Goal: Task Accomplishment & Management: Use online tool/utility

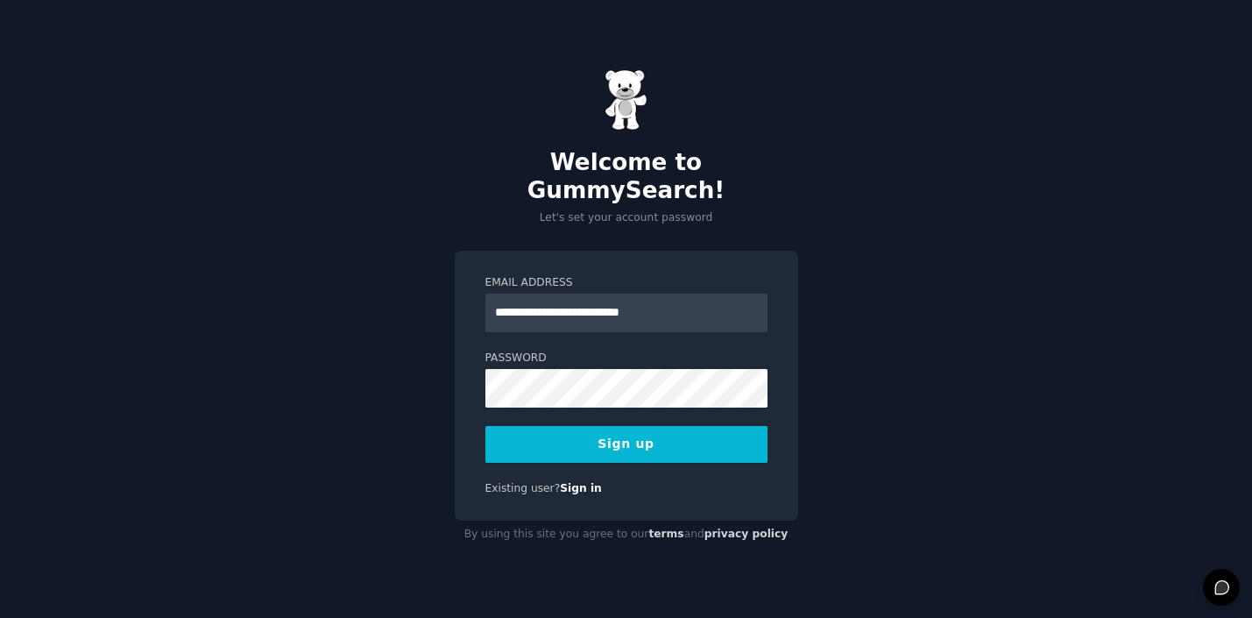
type input "**********"
click at [625, 430] on button "Sign up" at bounding box center [626, 444] width 282 height 37
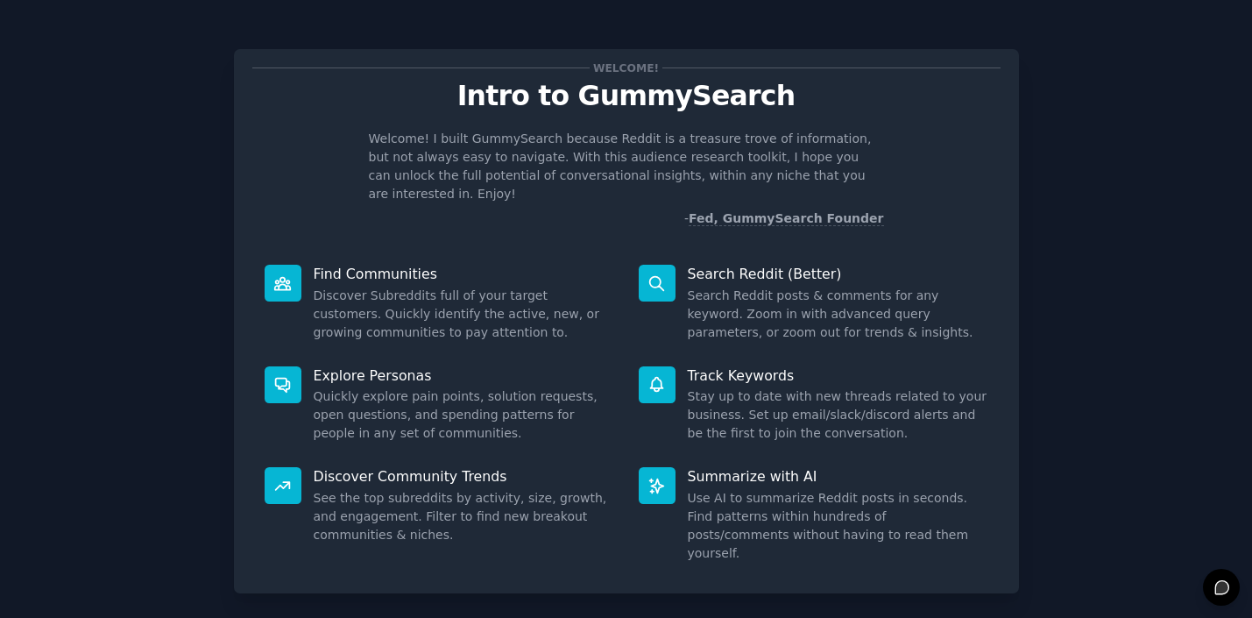
scroll to position [67, 0]
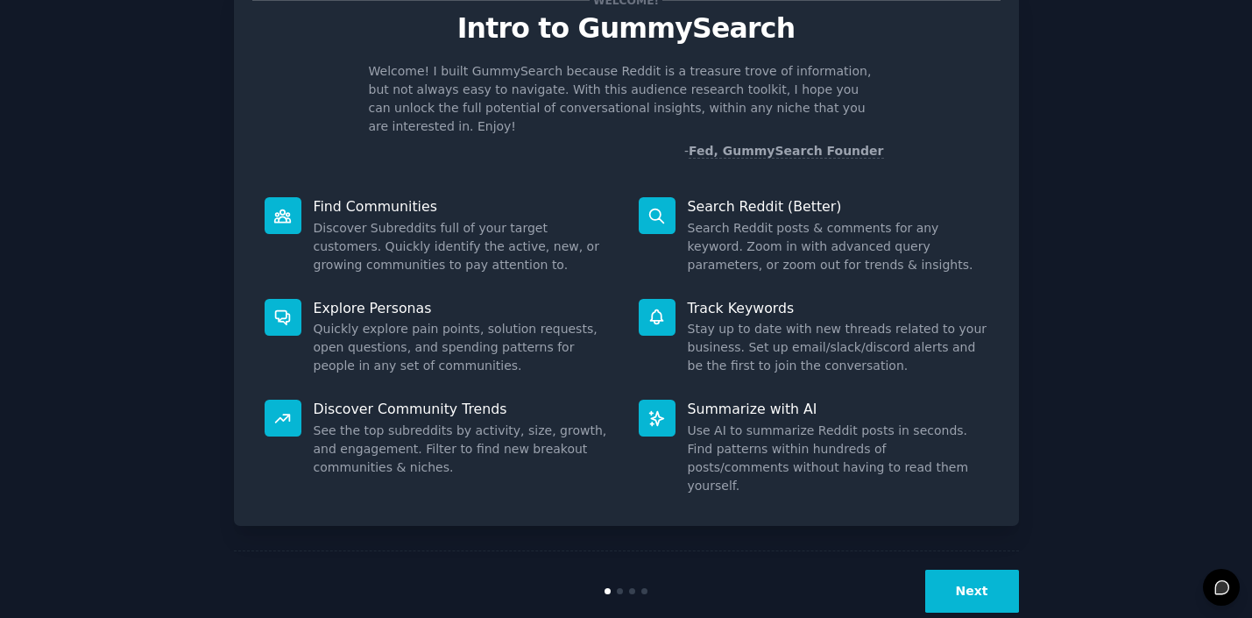
click at [983, 570] on button "Next" at bounding box center [972, 591] width 94 height 43
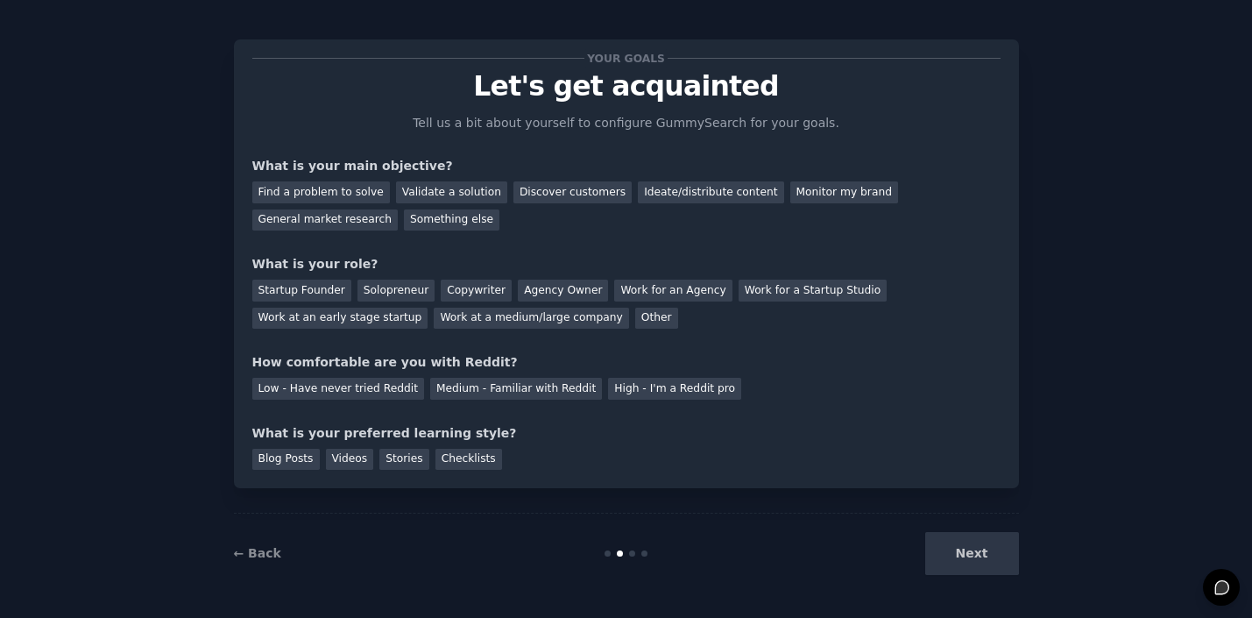
scroll to position [10, 0]
click at [683, 195] on div "Ideate/distribute content" at bounding box center [710, 192] width 145 height 22
click at [301, 288] on div "Startup Founder" at bounding box center [301, 291] width 99 height 22
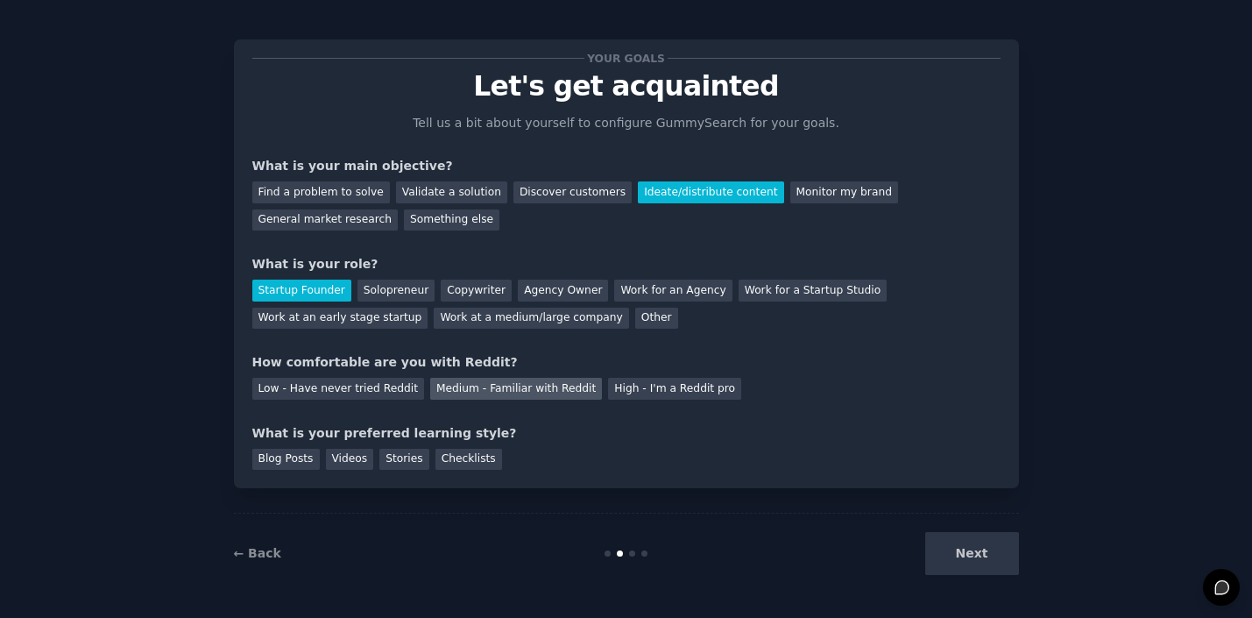
click at [498, 394] on div "Medium - Familiar with Reddit" at bounding box center [516, 389] width 172 height 22
click at [339, 456] on div "Videos" at bounding box center [350, 460] width 48 height 22
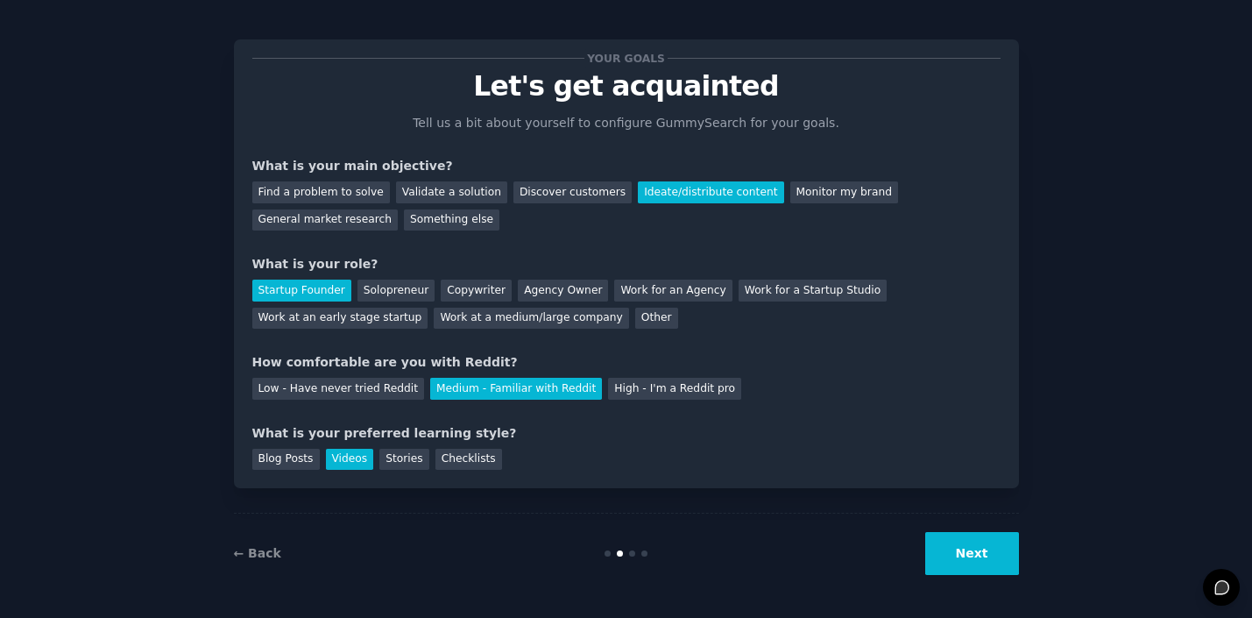
click at [956, 562] on button "Next" at bounding box center [972, 553] width 94 height 43
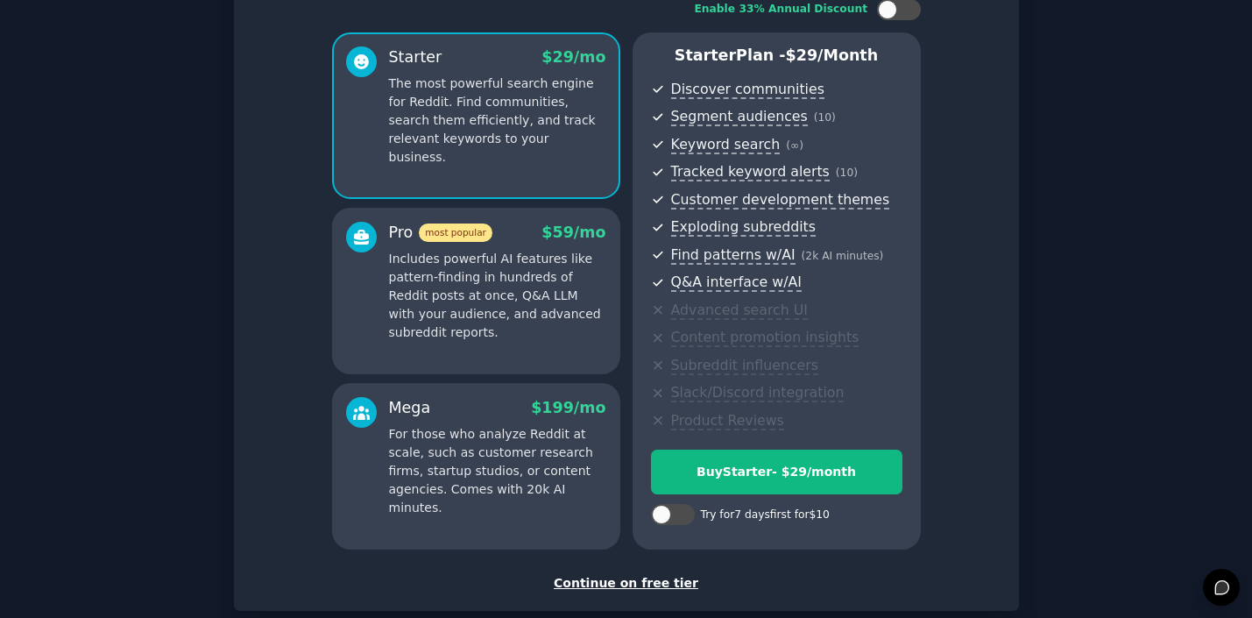
scroll to position [110, 0]
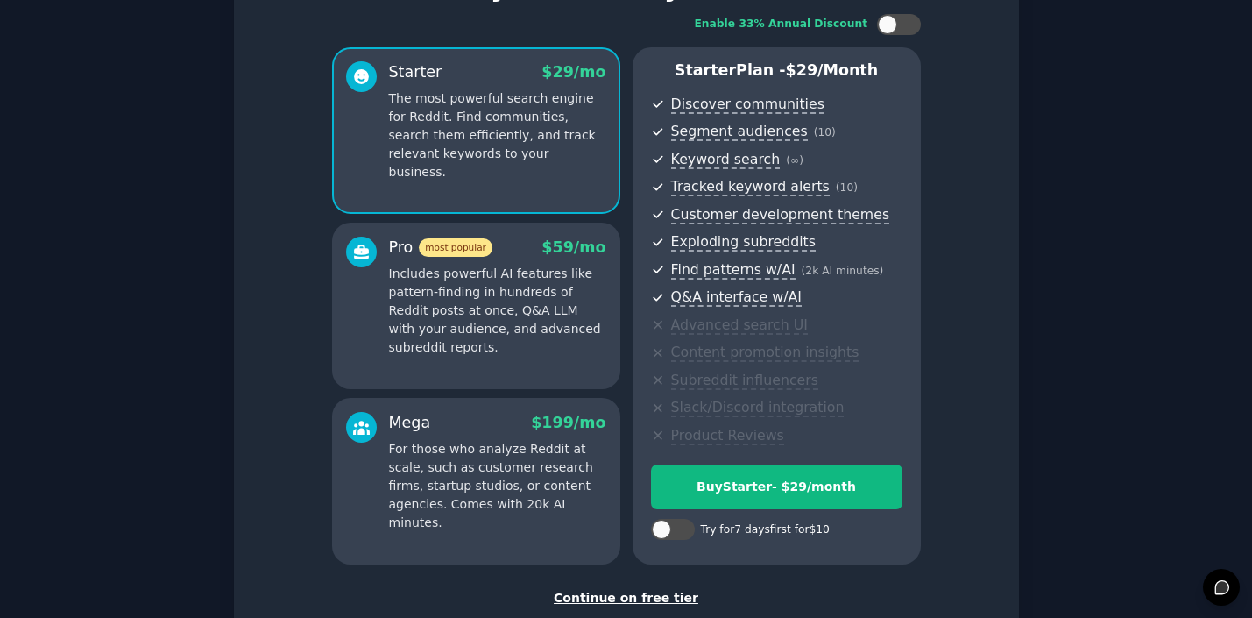
click at [618, 598] on div "Continue on free tier" at bounding box center [626, 598] width 748 height 18
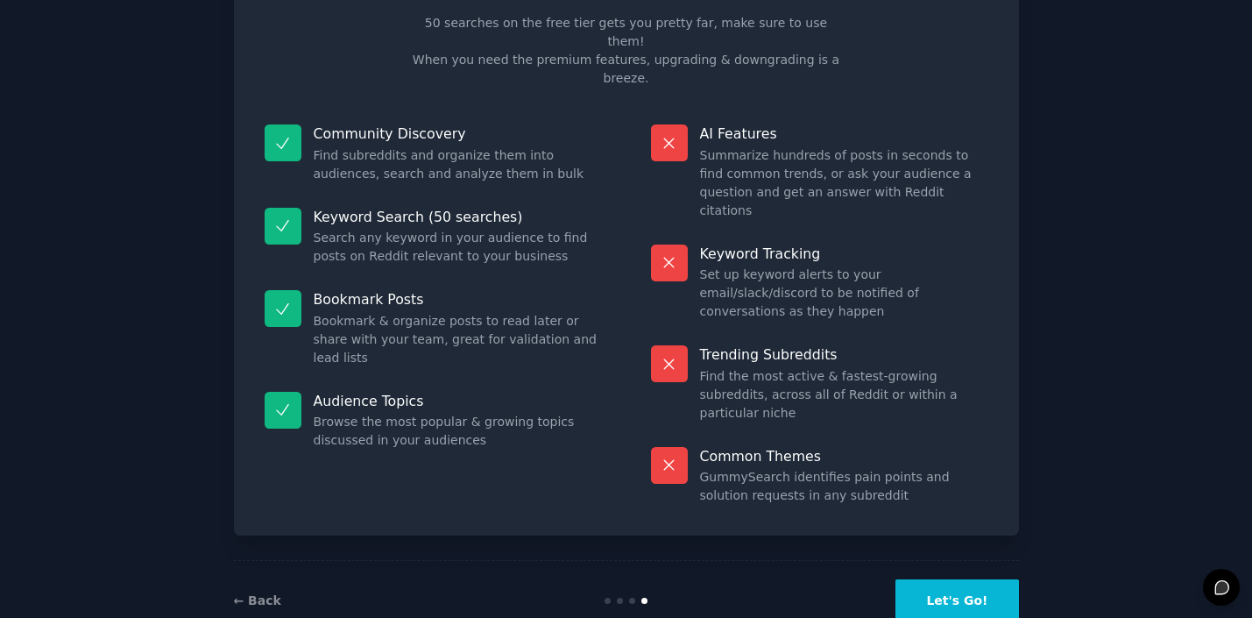
scroll to position [65, 0]
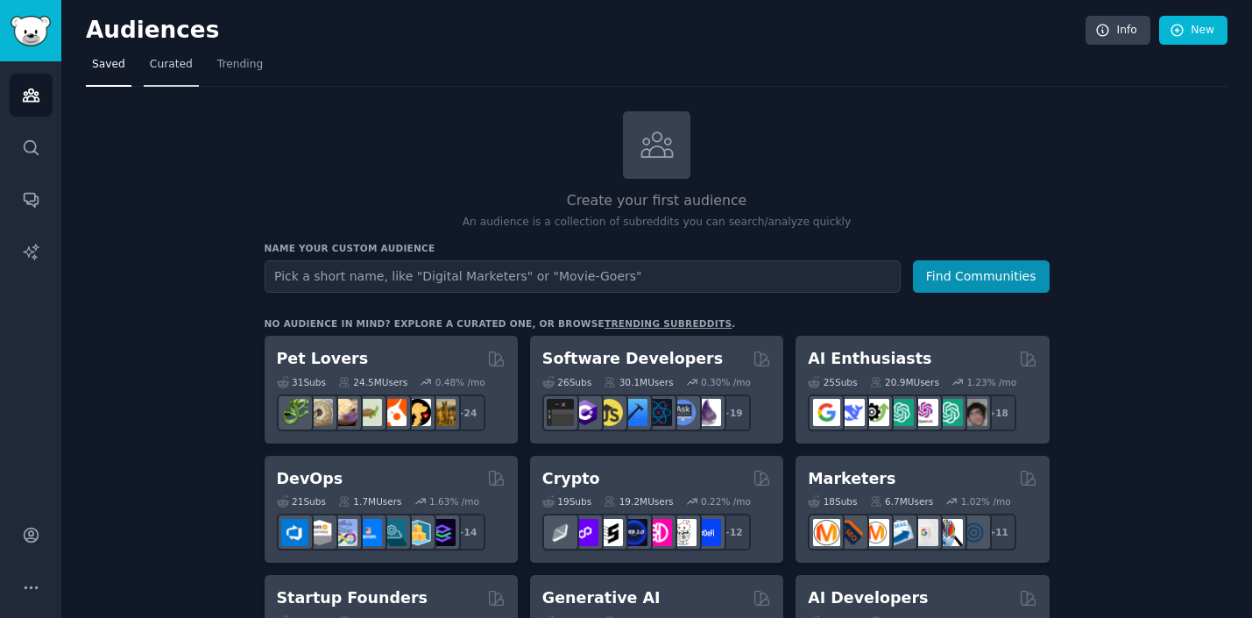
click at [171, 70] on span "Curated" at bounding box center [171, 65] width 43 height 16
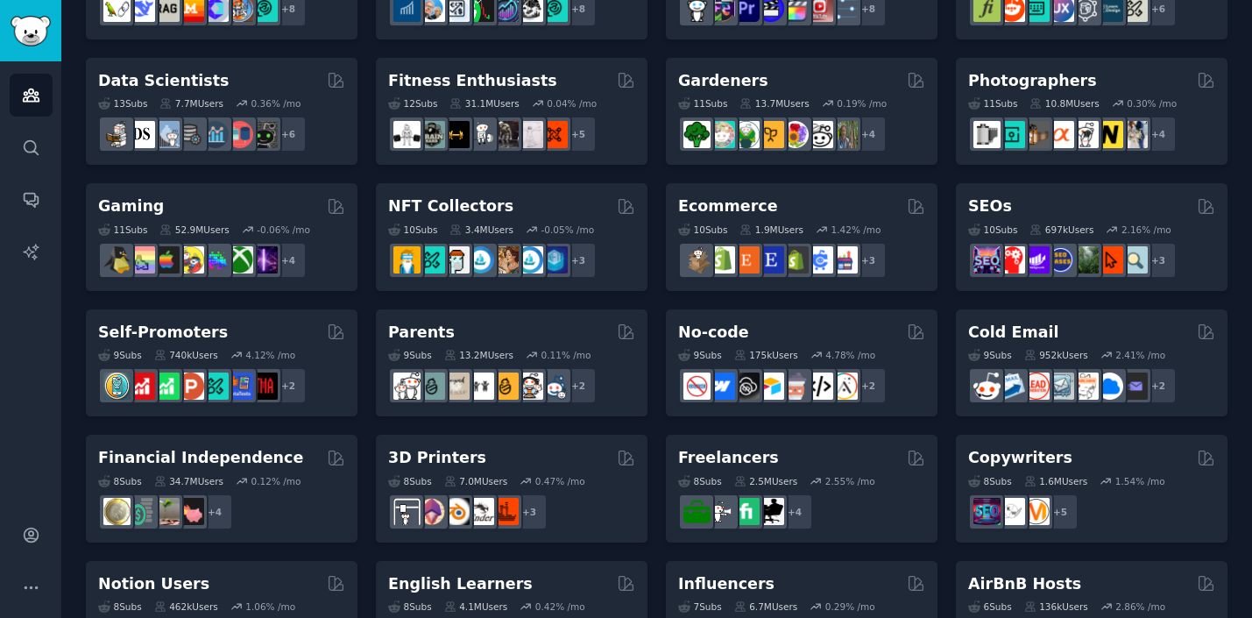
scroll to position [459, 0]
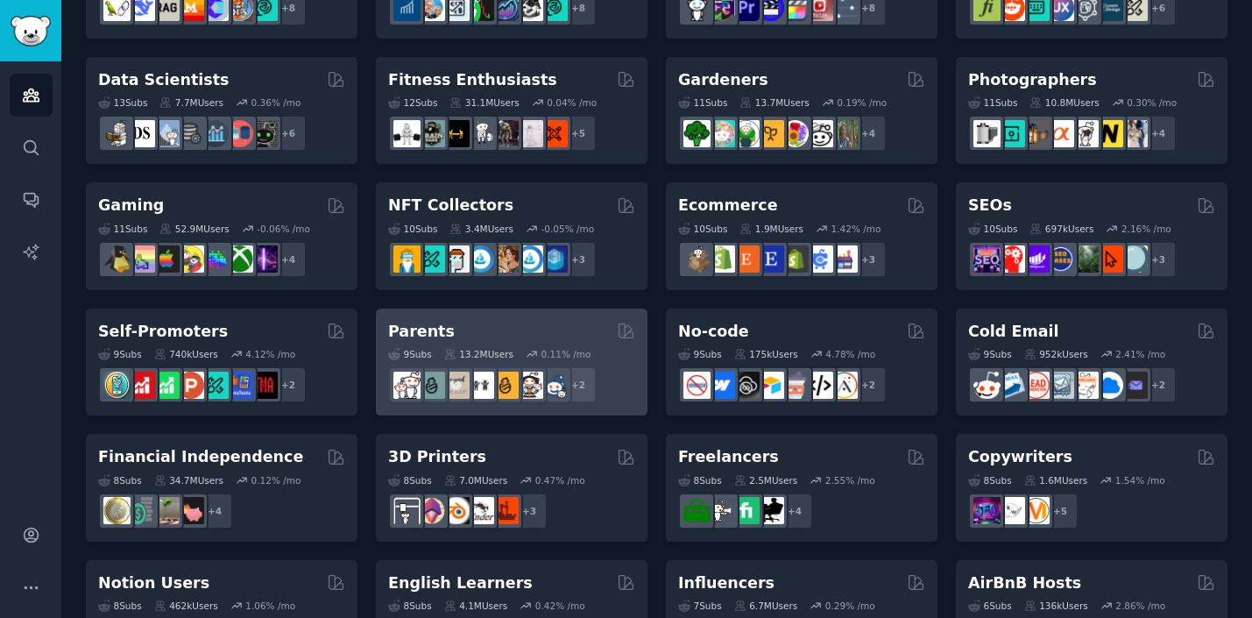
click at [412, 329] on h2 "Parents" at bounding box center [421, 332] width 67 height 22
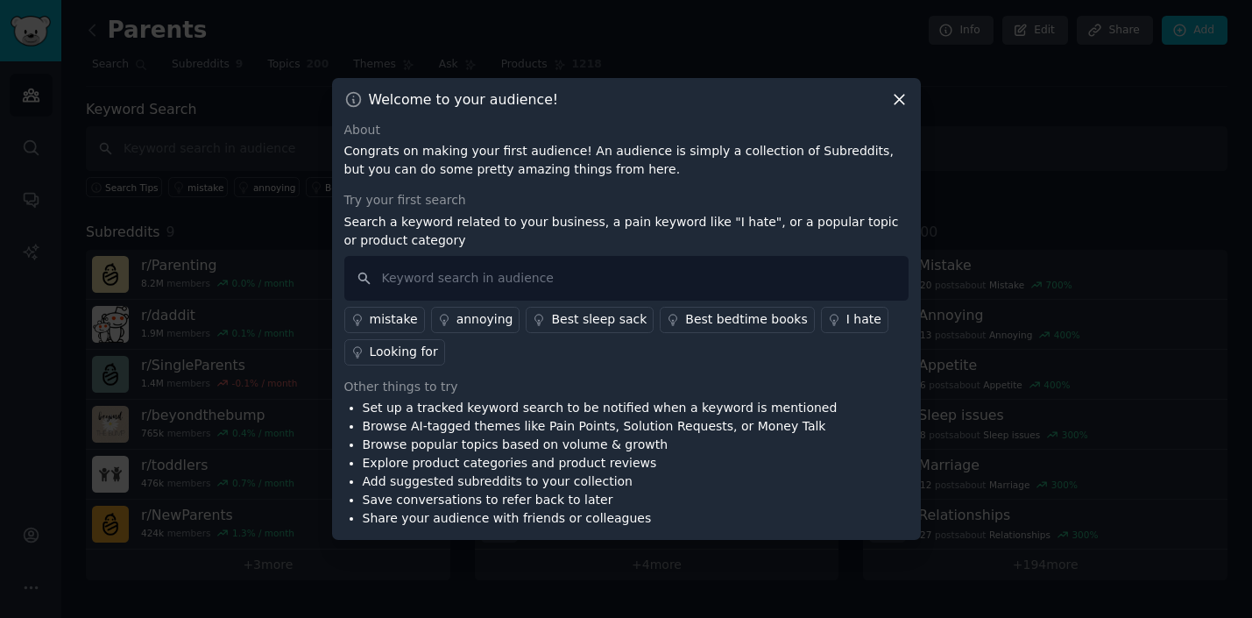
click at [400, 353] on div "Looking for" at bounding box center [404, 352] width 68 height 18
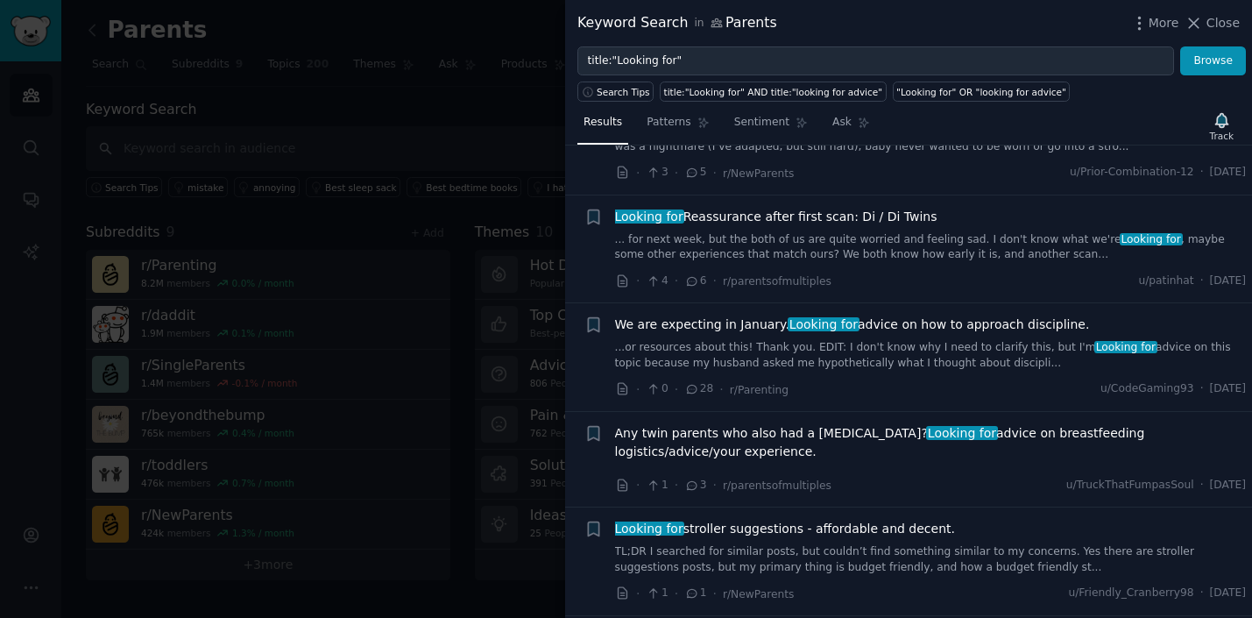
scroll to position [2620, 0]
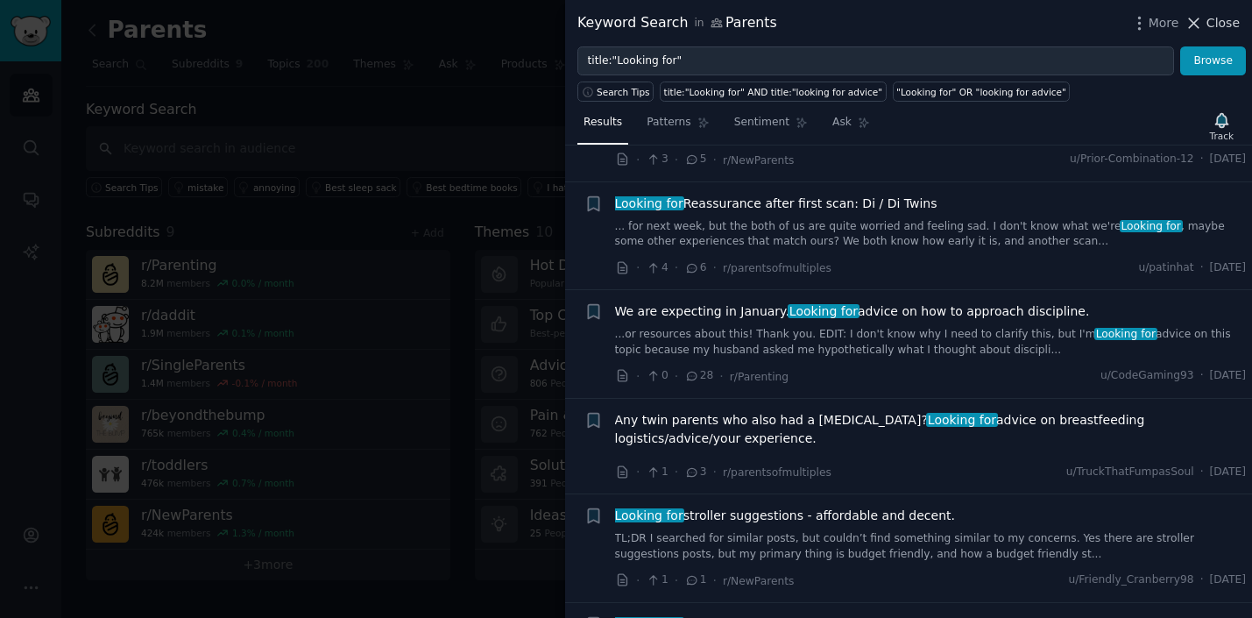
click at [1221, 25] on span "Close" at bounding box center [1223, 23] width 33 height 18
